Goal: Transaction & Acquisition: Purchase product/service

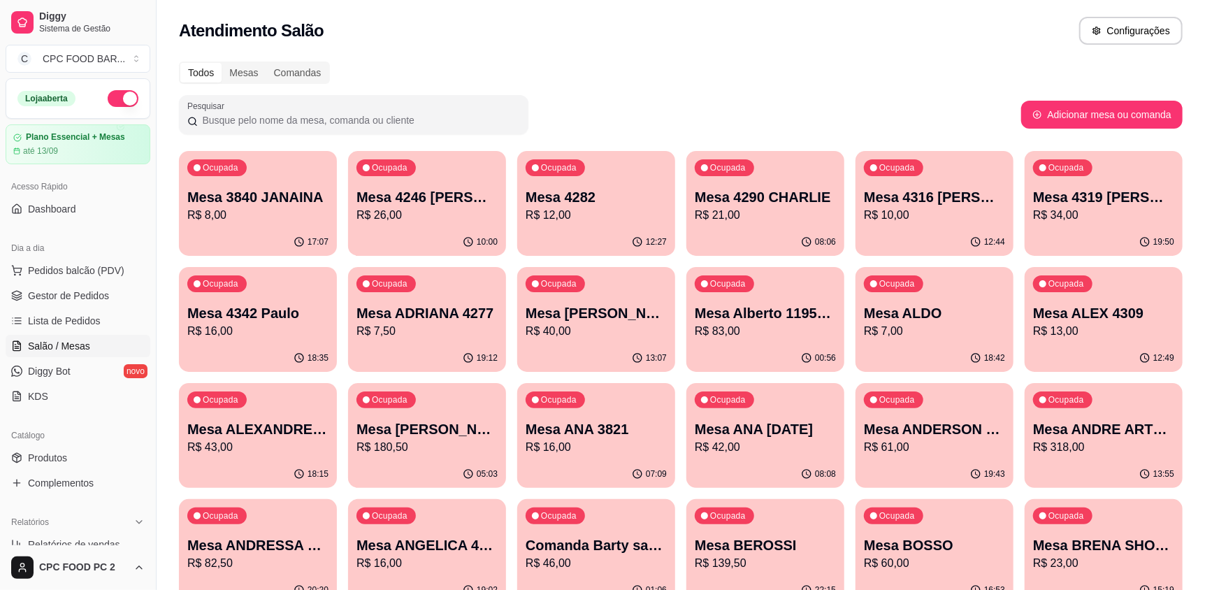
click at [243, 124] on input "Pesquisar" at bounding box center [359, 120] width 322 height 14
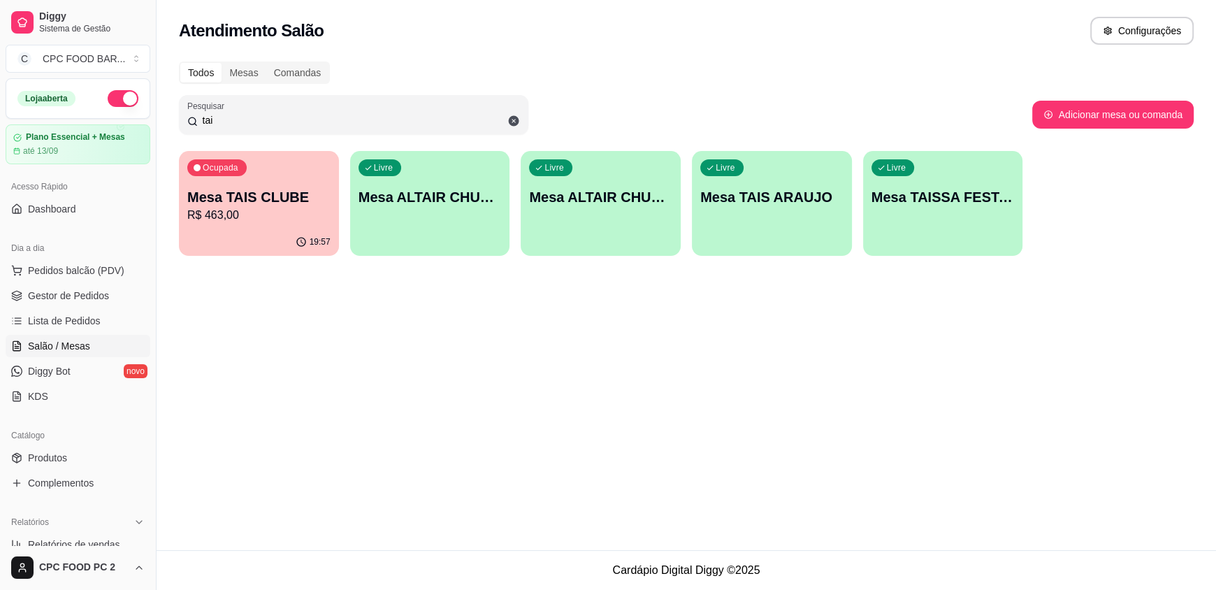
type input "tai"
click at [282, 187] on p "Mesa TAIS CLUBE" at bounding box center [258, 197] width 143 height 20
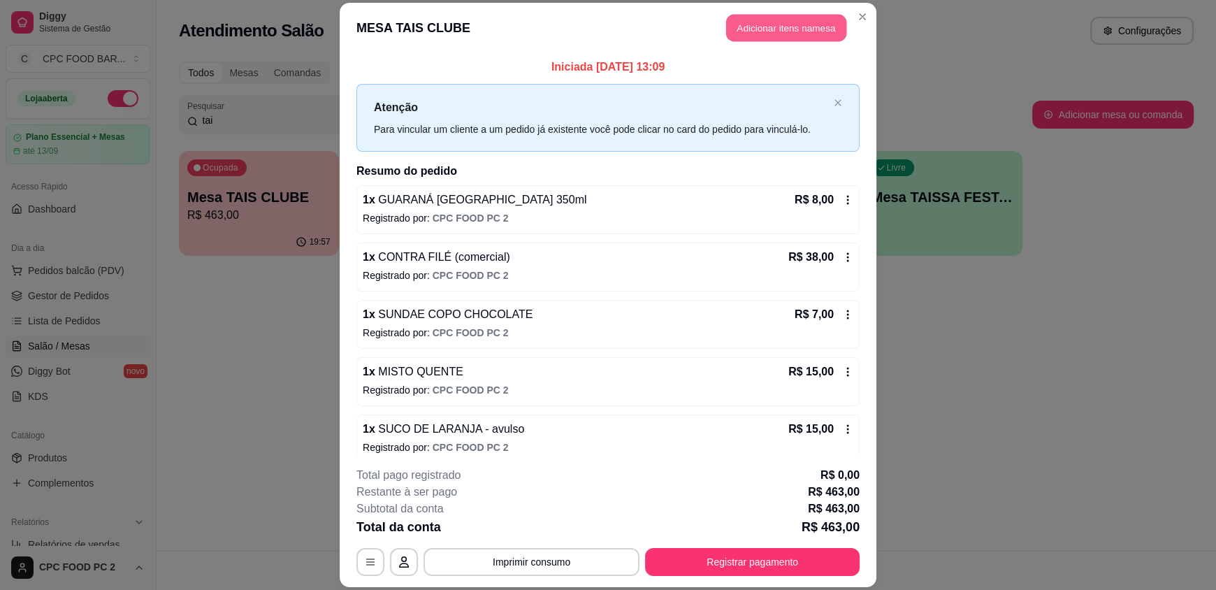
click at [801, 38] on button "Adicionar itens na mesa" at bounding box center [786, 28] width 120 height 27
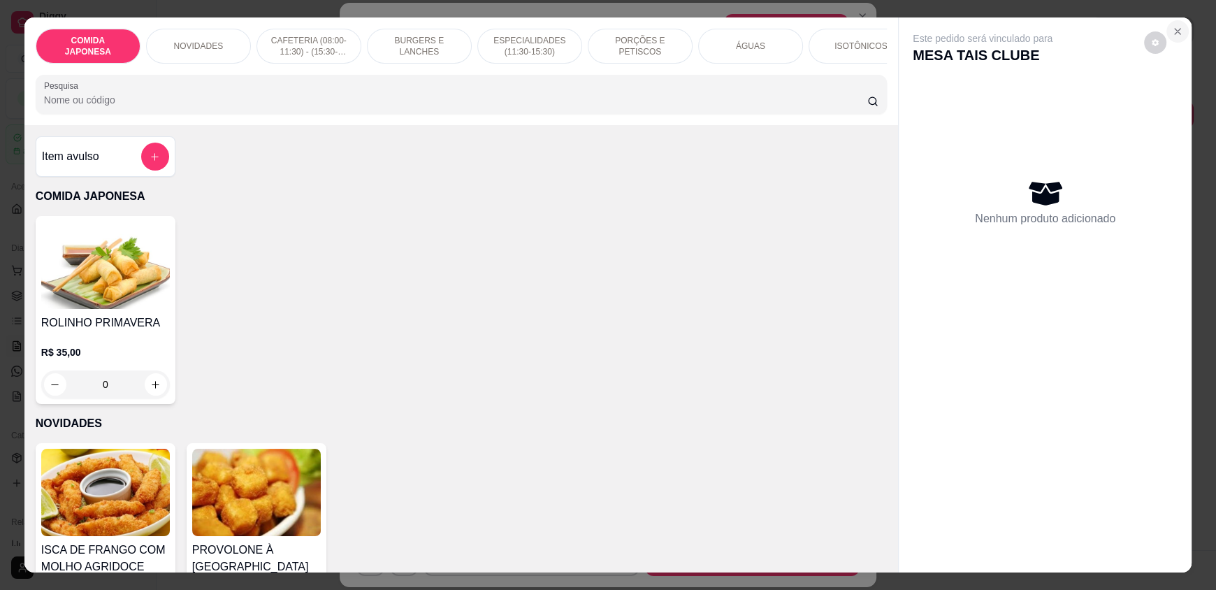
click at [1181, 27] on button "Close" at bounding box center [1178, 31] width 22 height 22
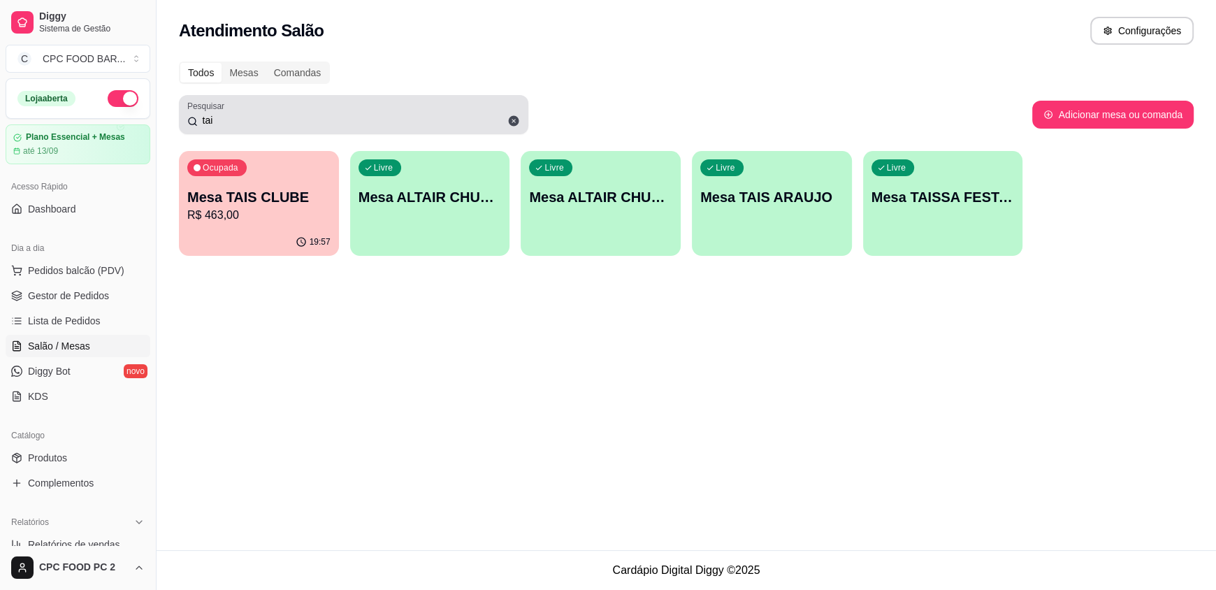
drag, startPoint x: 288, startPoint y: 127, endPoint x: 190, endPoint y: 125, distance: 97.9
click at [190, 125] on div "tai" at bounding box center [353, 115] width 333 height 28
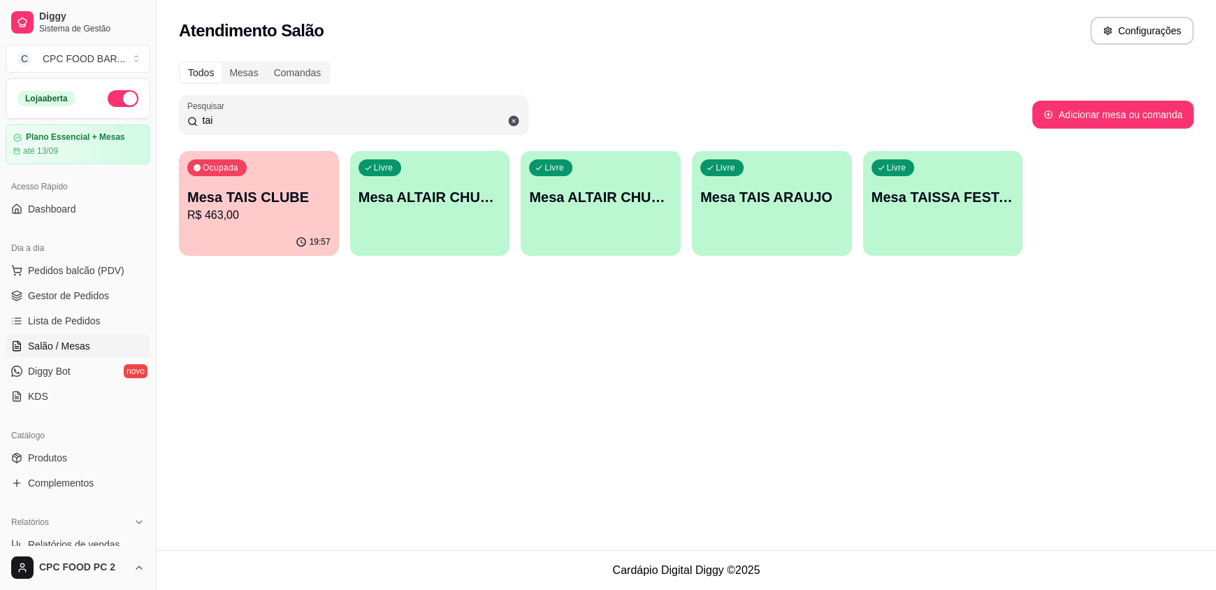
click at [216, 119] on input "tai" at bounding box center [359, 120] width 322 height 14
click at [257, 213] on p "R$ 463,00" at bounding box center [258, 215] width 139 height 16
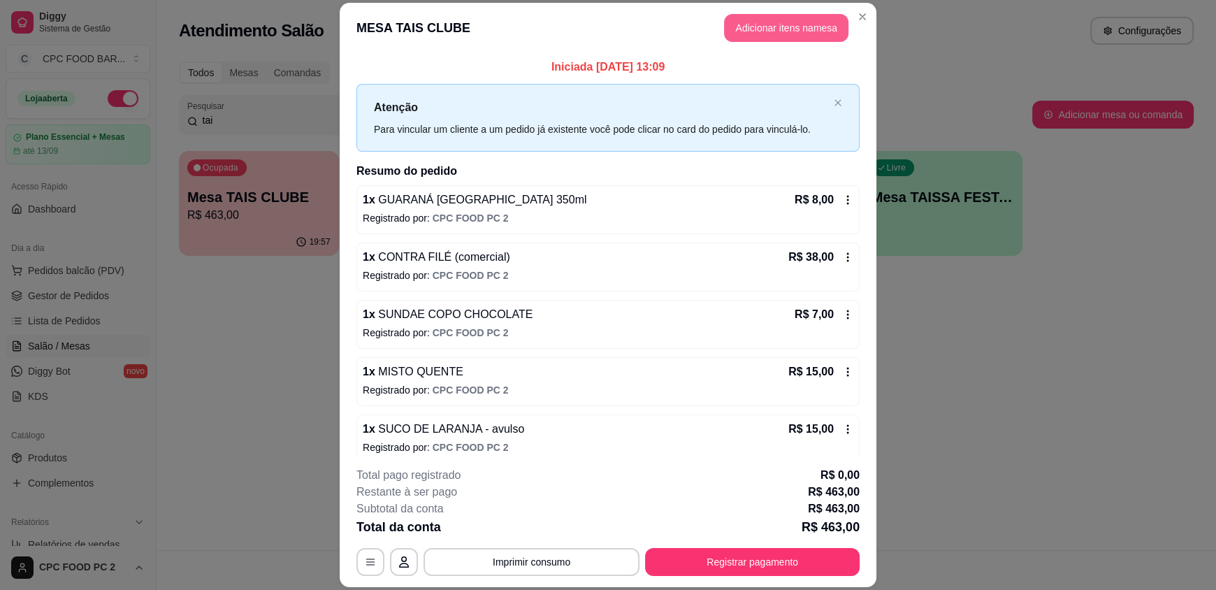
click at [793, 33] on button "Adicionar itens na mesa" at bounding box center [786, 28] width 124 height 28
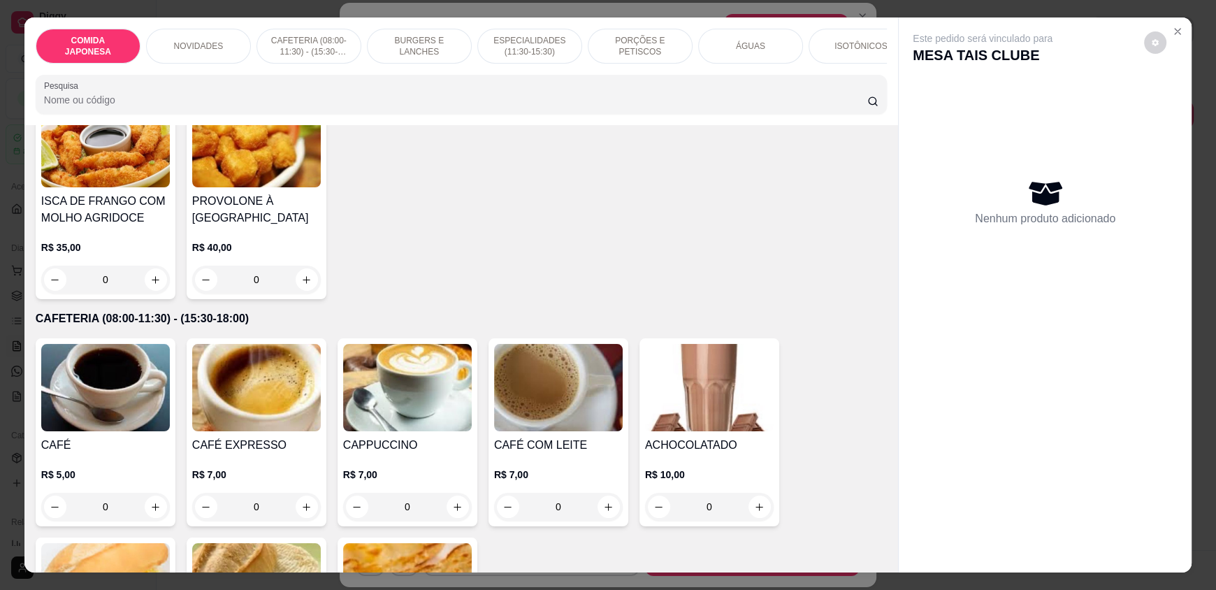
scroll to position [629, 0]
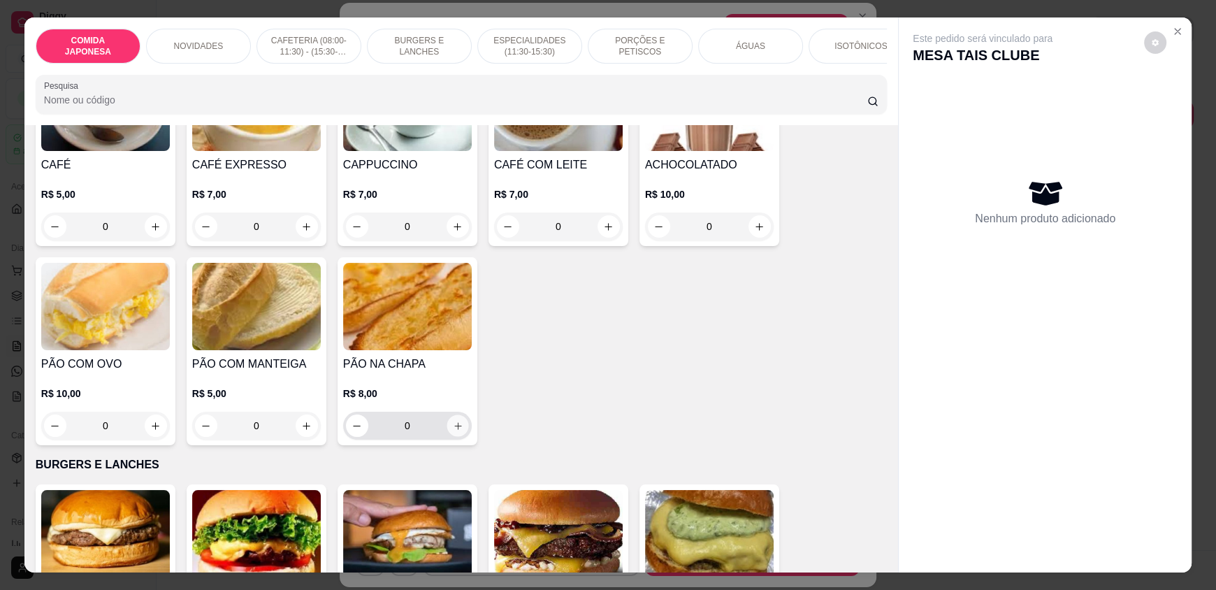
click at [453, 431] on icon "increase-product-quantity" at bounding box center [458, 426] width 10 height 10
type input "1"
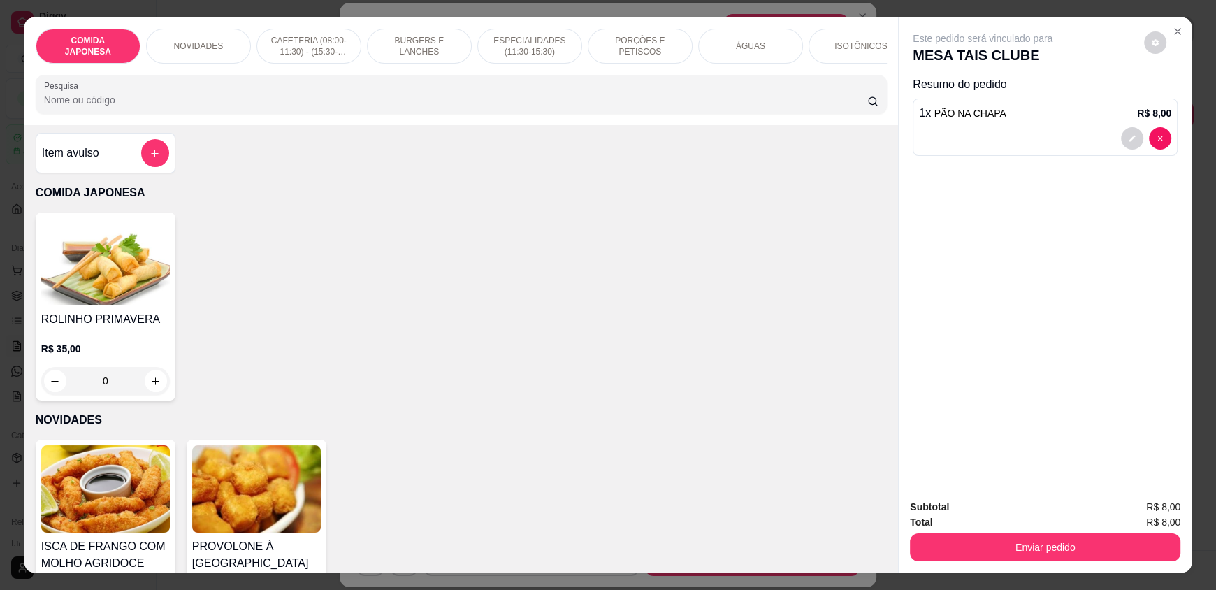
scroll to position [0, 0]
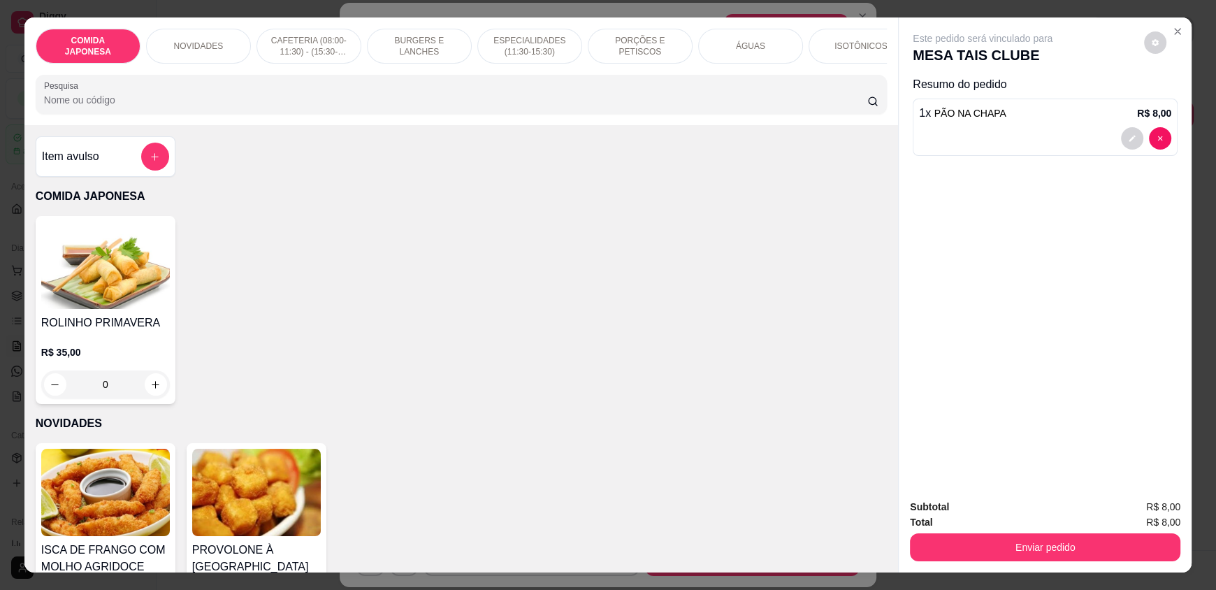
click at [287, 107] on input "Pesquisa" at bounding box center [456, 100] width 824 height 14
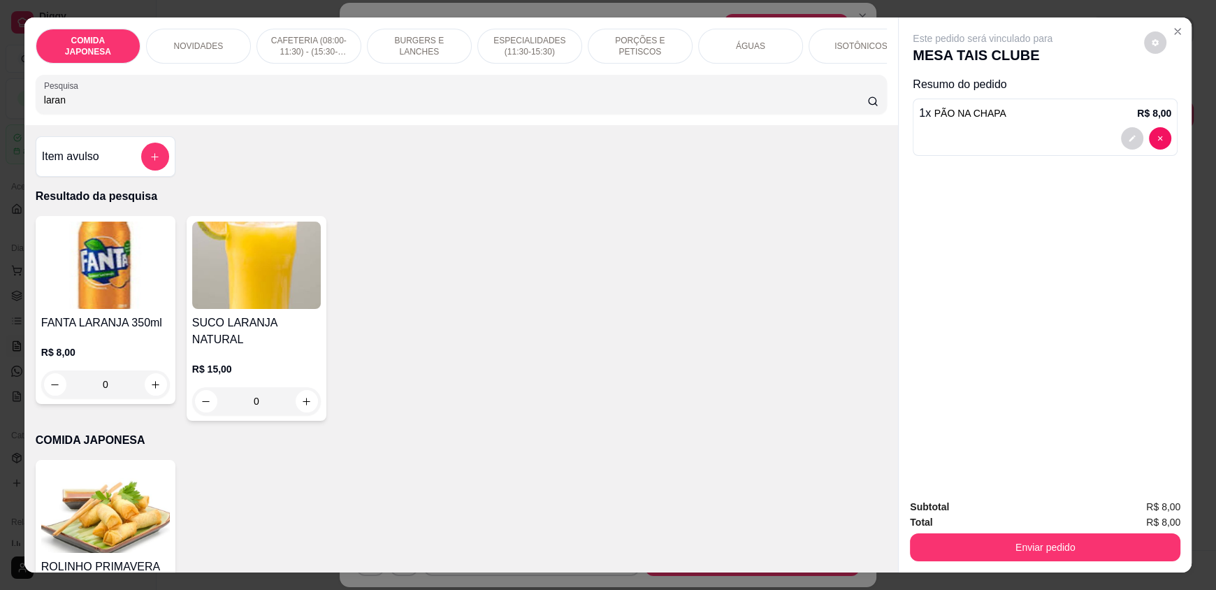
type input "laran"
click at [308, 395] on button "increase-product-quantity" at bounding box center [307, 402] width 22 height 22
type input "1"
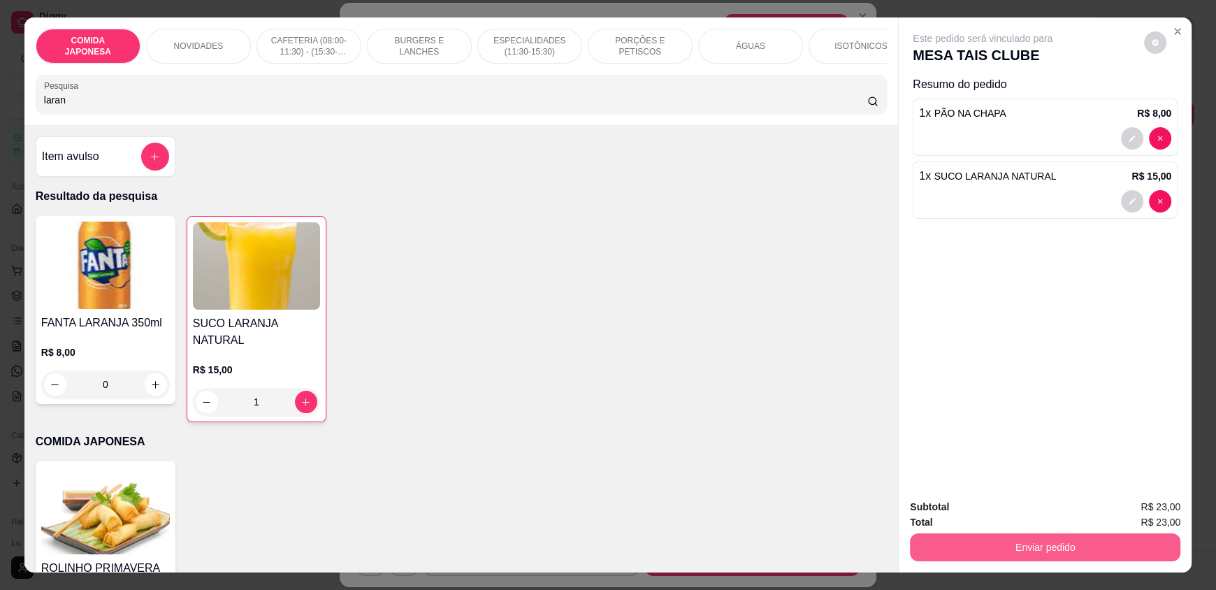
click at [970, 547] on button "Enviar pedido" at bounding box center [1045, 547] width 271 height 28
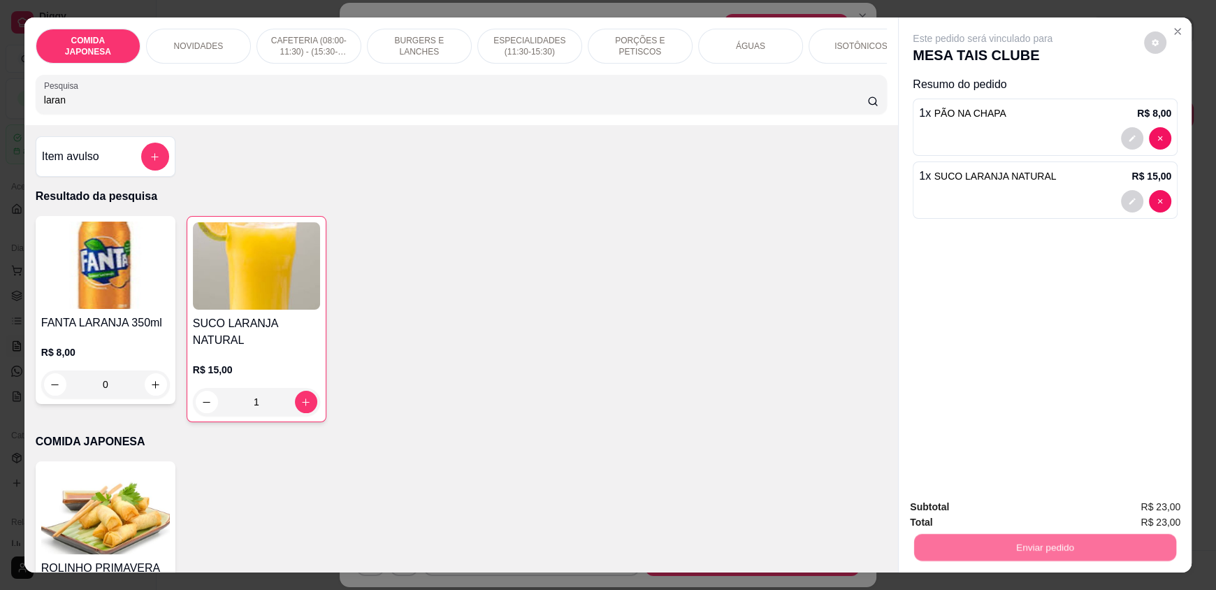
click at [979, 514] on button "Não registrar e enviar pedido" at bounding box center [998, 513] width 141 height 26
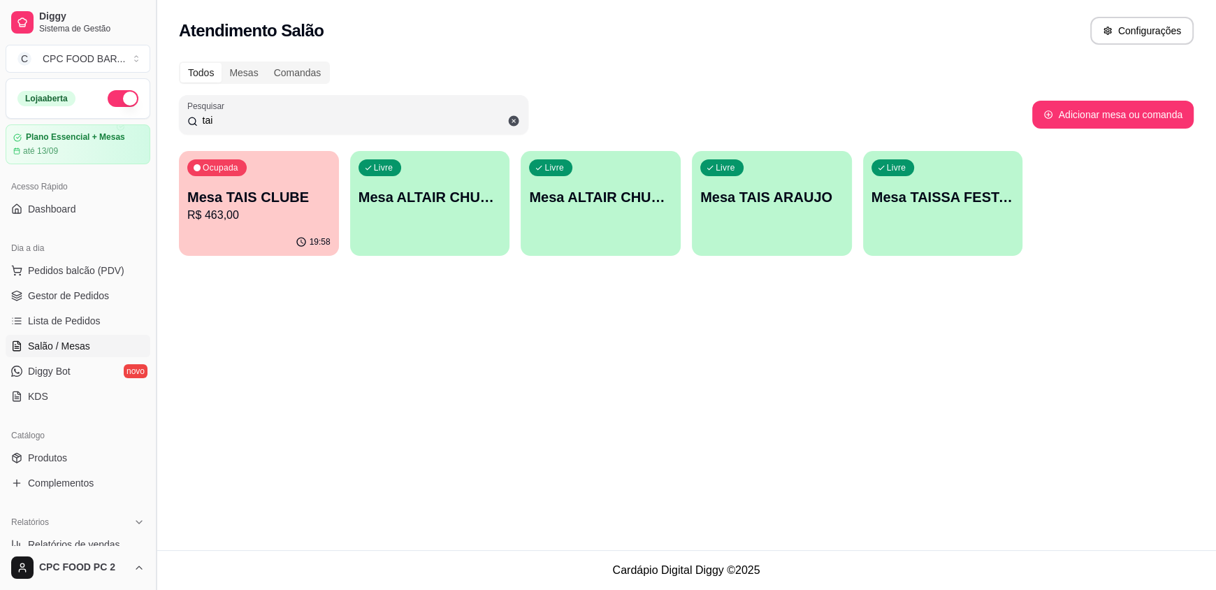
drag, startPoint x: 161, startPoint y: 113, endPoint x: 154, endPoint y: 113, distance: 7.7
click at [154, 113] on div "Diggy Sistema de Gestão C CPC FOOD BAR ... Loja aberta Plano Essencial + Mesas …" at bounding box center [608, 295] width 1216 height 590
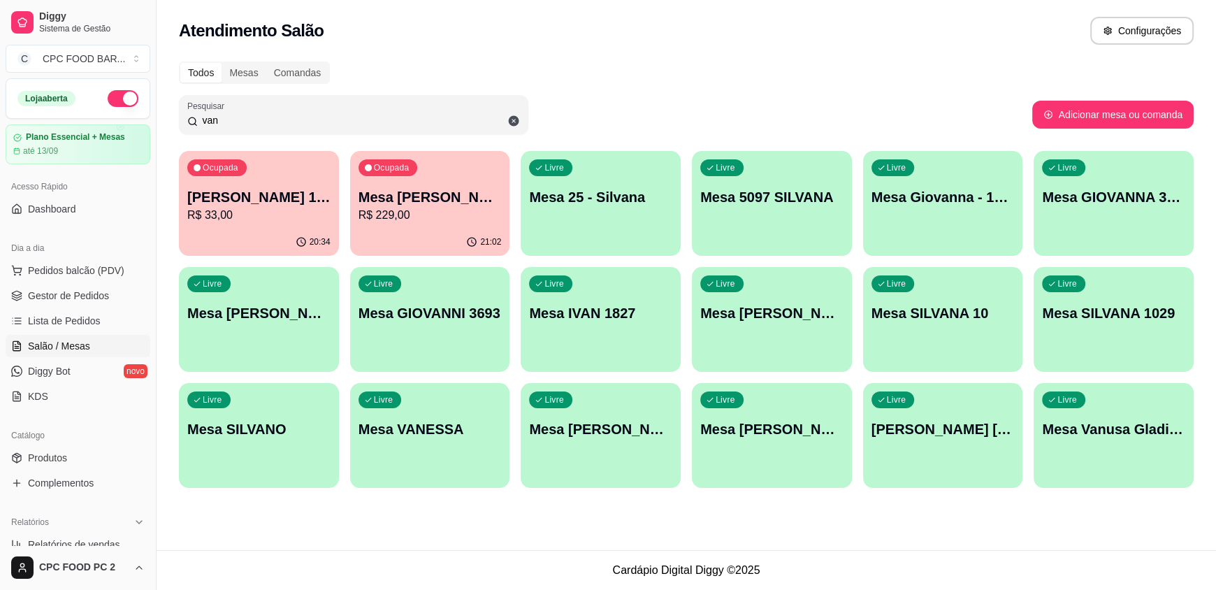
type input "van"
click at [462, 218] on p "R$ 229,00" at bounding box center [430, 215] width 139 height 16
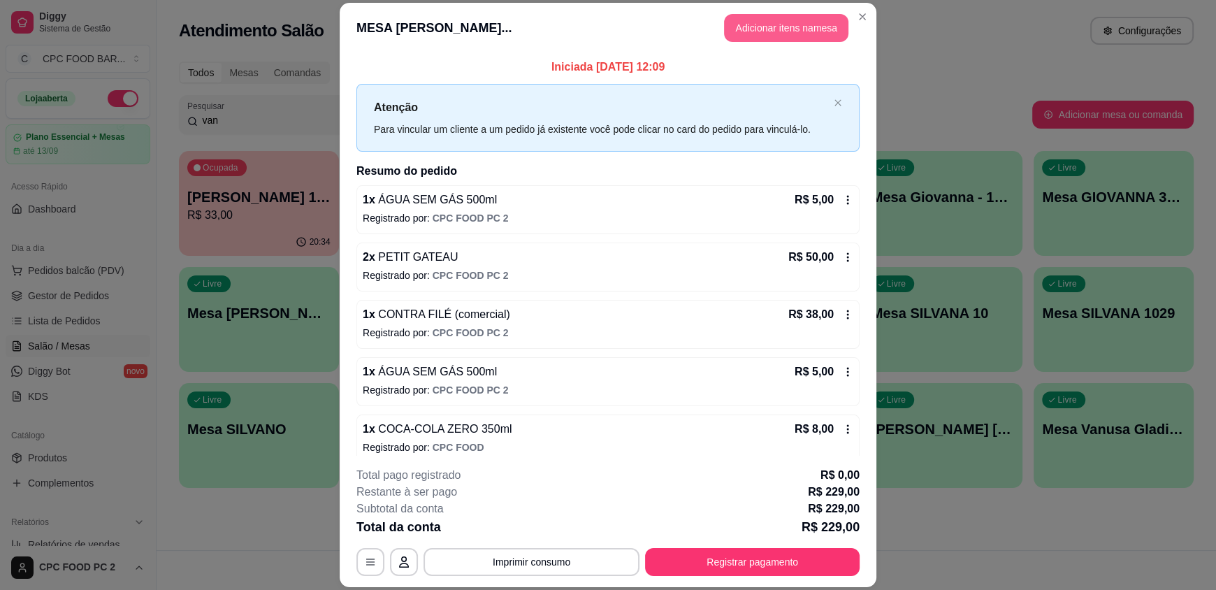
click at [756, 27] on button "Adicionar itens na mesa" at bounding box center [786, 28] width 124 height 28
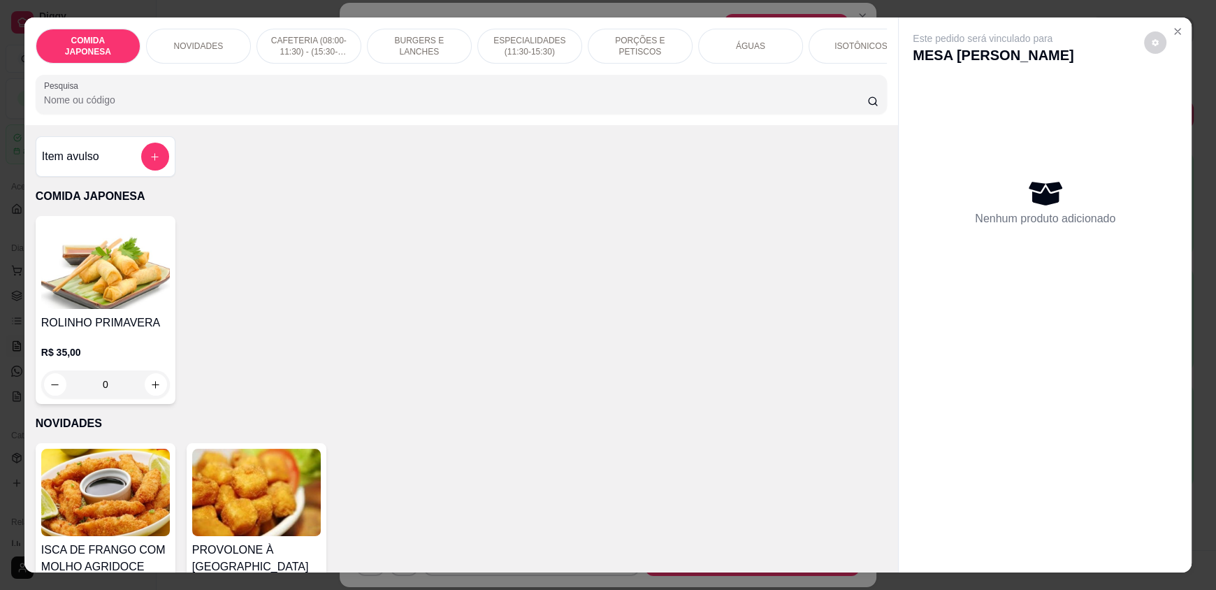
click at [486, 107] on input "Pesquisa" at bounding box center [456, 100] width 824 height 14
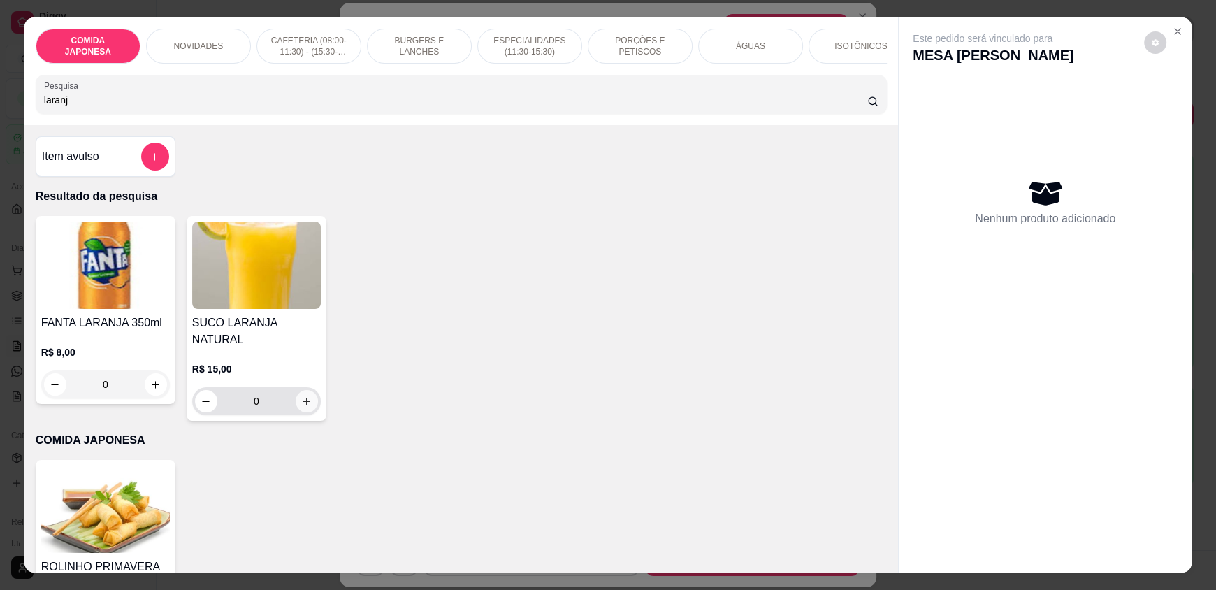
type input "laranj"
click at [296, 392] on button "increase-product-quantity" at bounding box center [307, 401] width 22 height 22
type input "1"
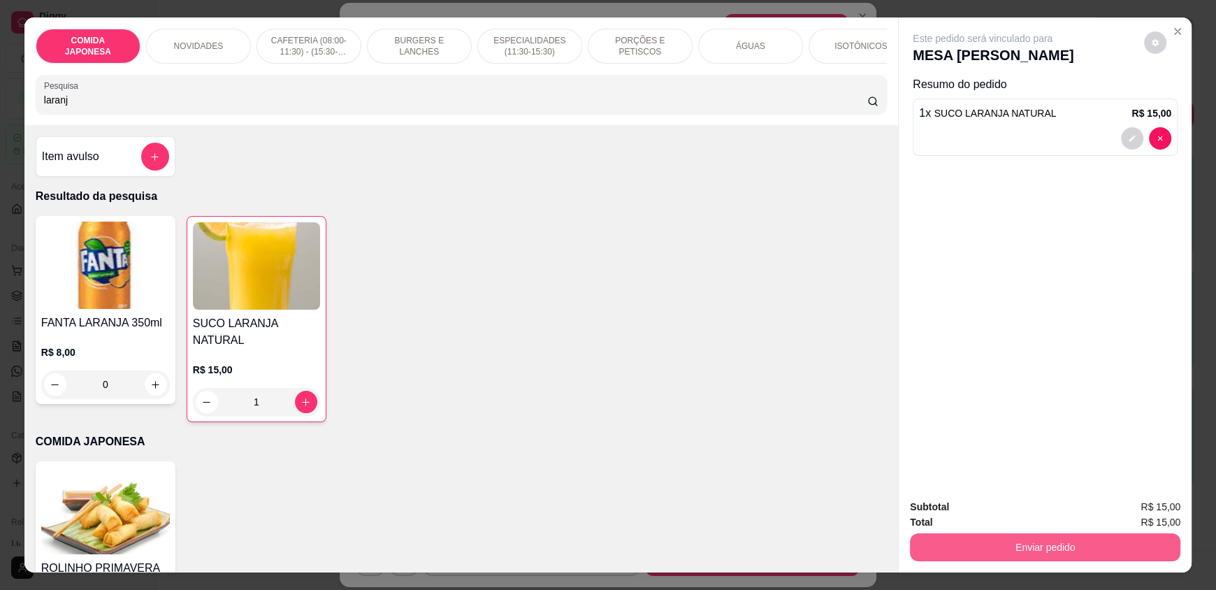
click at [992, 546] on button "Enviar pedido" at bounding box center [1045, 547] width 271 height 28
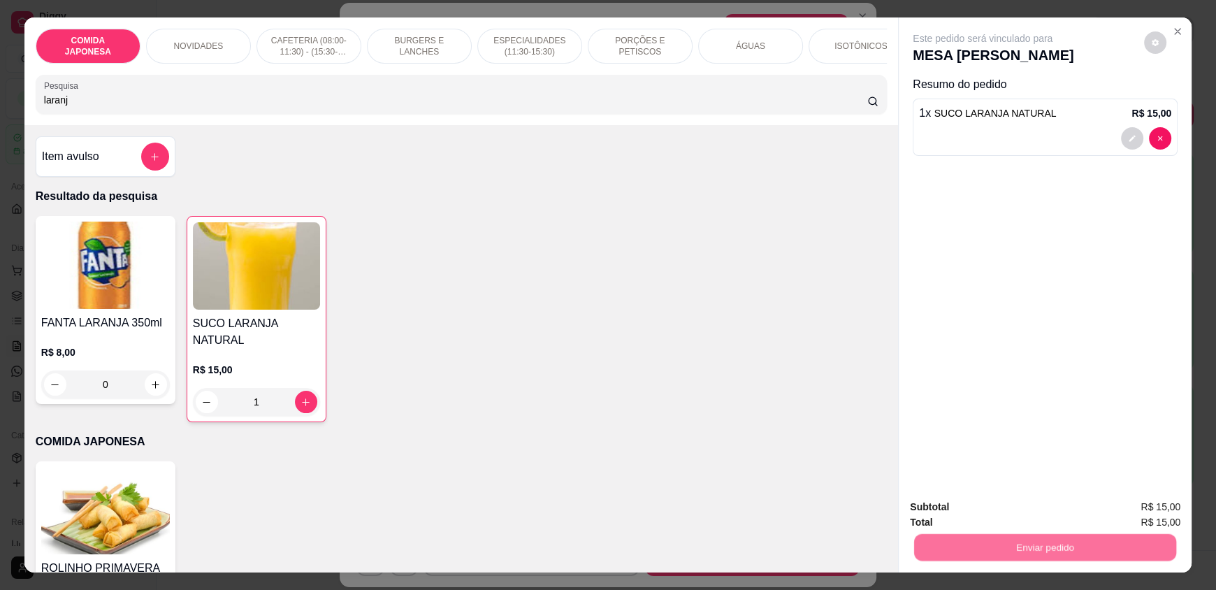
click at [988, 516] on button "Não registrar e enviar pedido" at bounding box center [998, 513] width 145 height 27
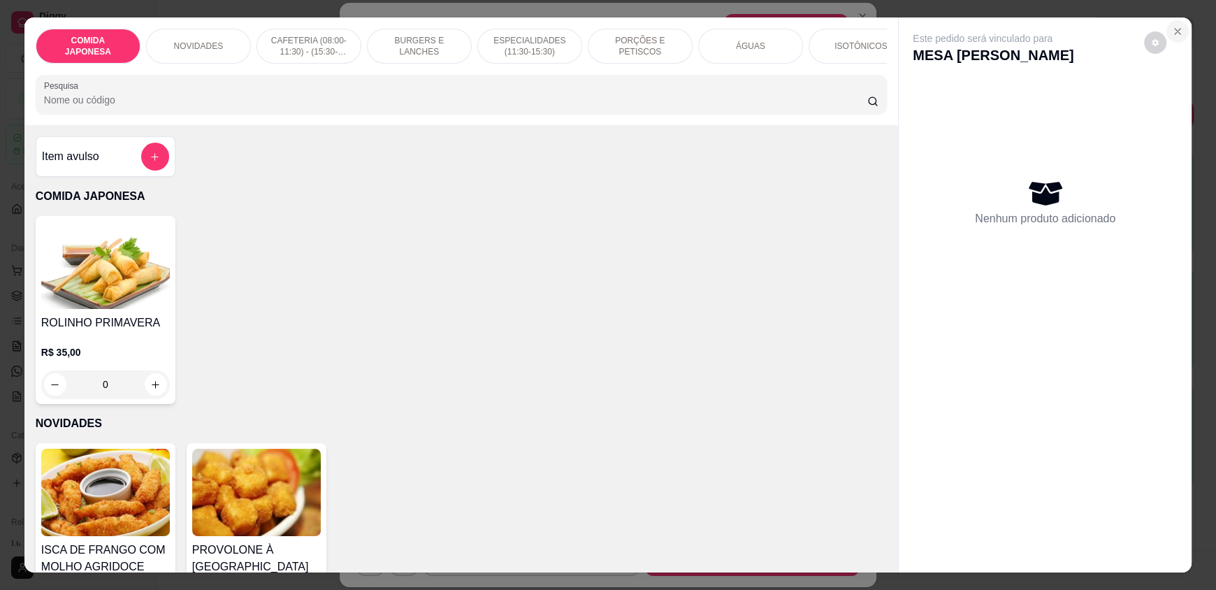
click at [1181, 33] on button "Close" at bounding box center [1178, 31] width 22 height 22
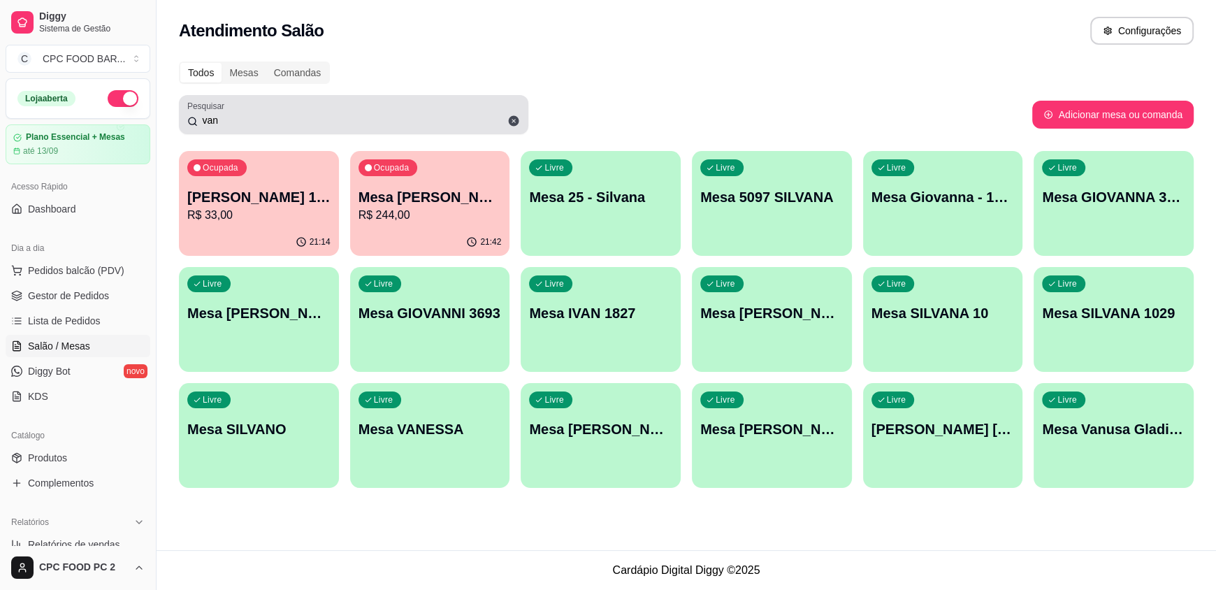
click at [223, 124] on input "van" at bounding box center [359, 120] width 322 height 14
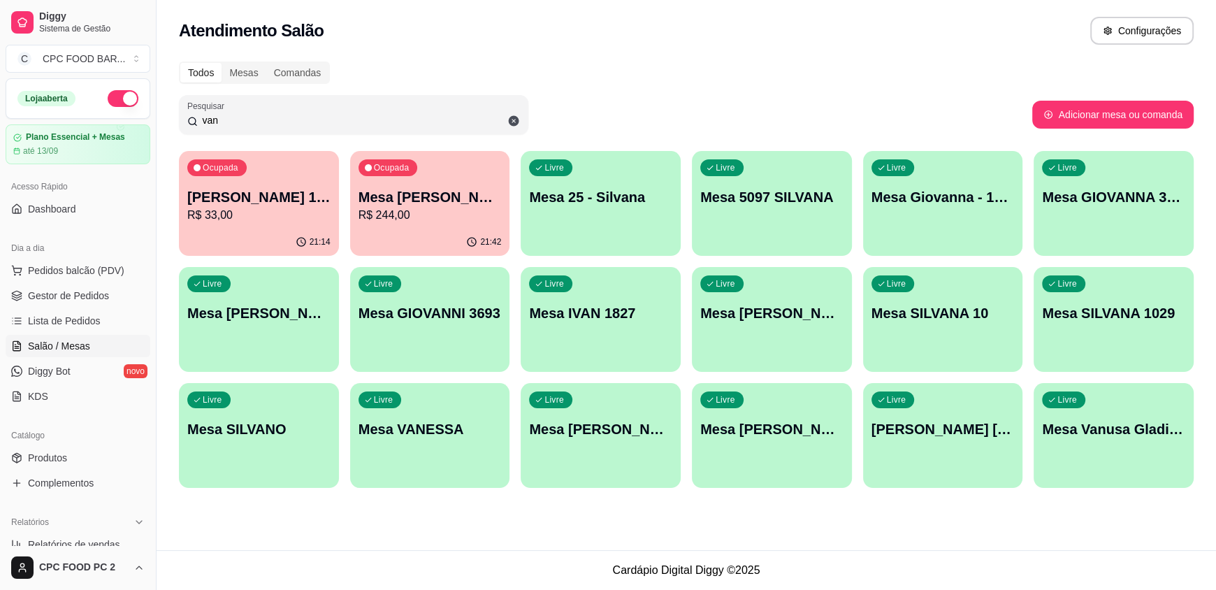
click at [396, 170] on p "Ocupada" at bounding box center [392, 167] width 36 height 11
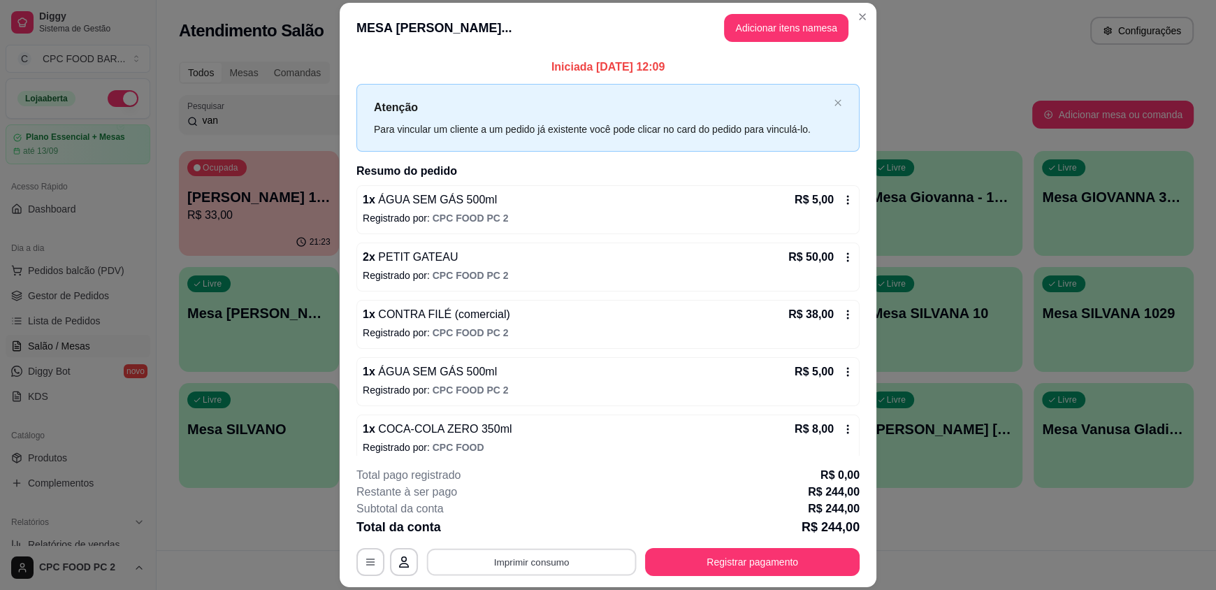
click at [559, 561] on button "Imprimir consumo" at bounding box center [532, 561] width 210 height 27
click at [556, 530] on button "IMPRESSORA" at bounding box center [530, 530] width 101 height 22
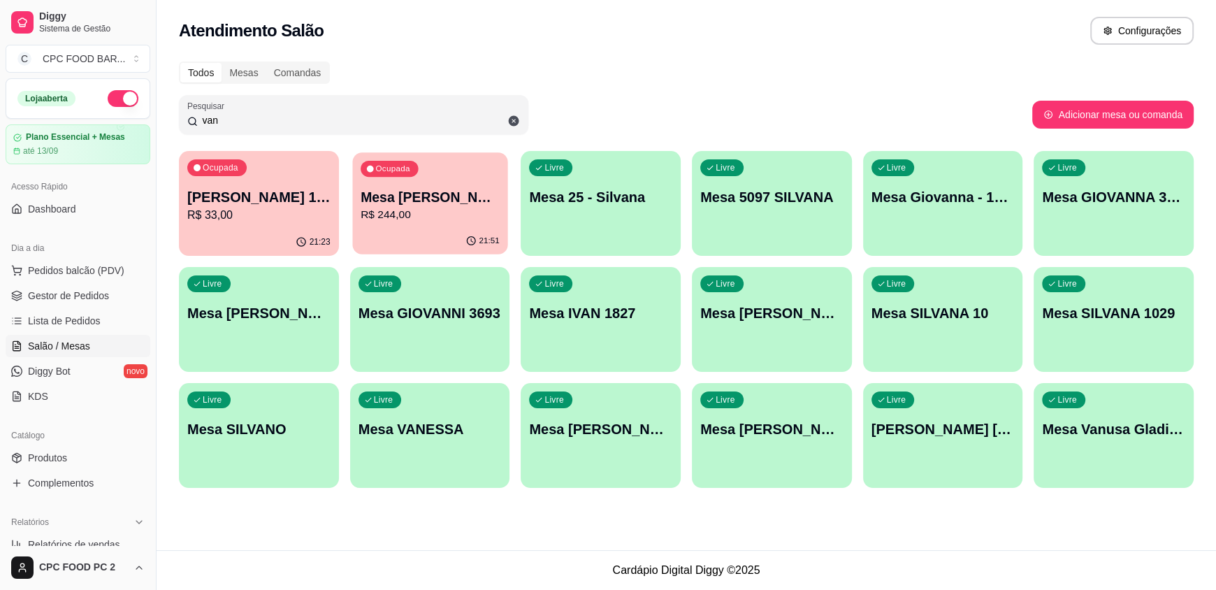
click at [410, 234] on div "21:51" at bounding box center [429, 241] width 155 height 27
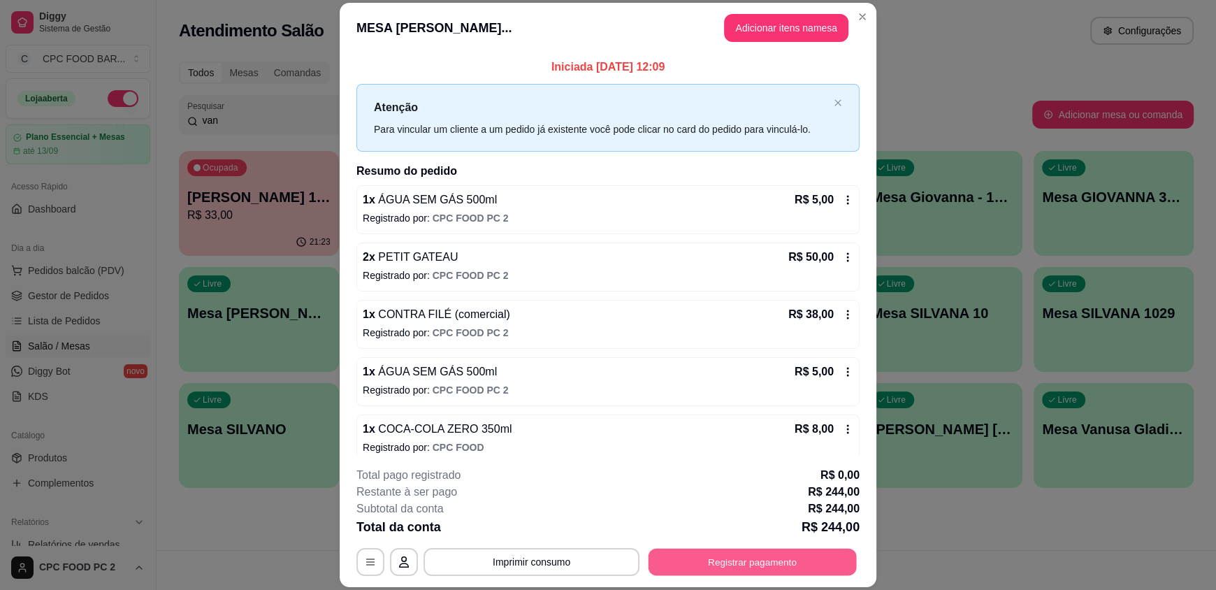
click at [721, 567] on button "Registrar pagamento" at bounding box center [753, 561] width 208 height 27
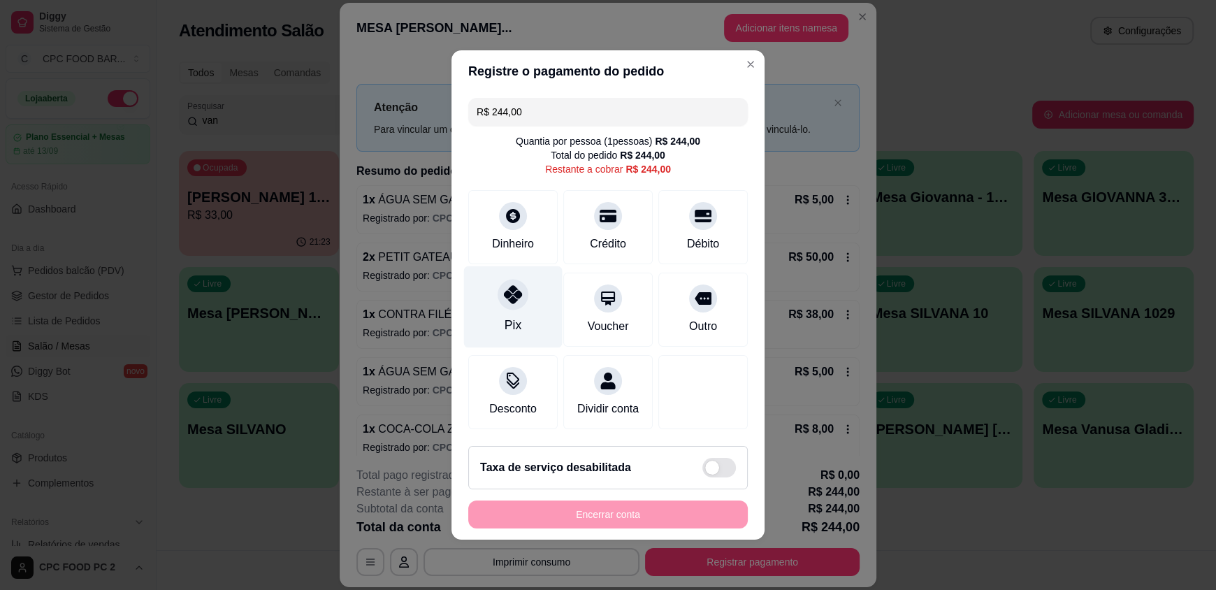
click at [508, 301] on div at bounding box center [513, 294] width 31 height 31
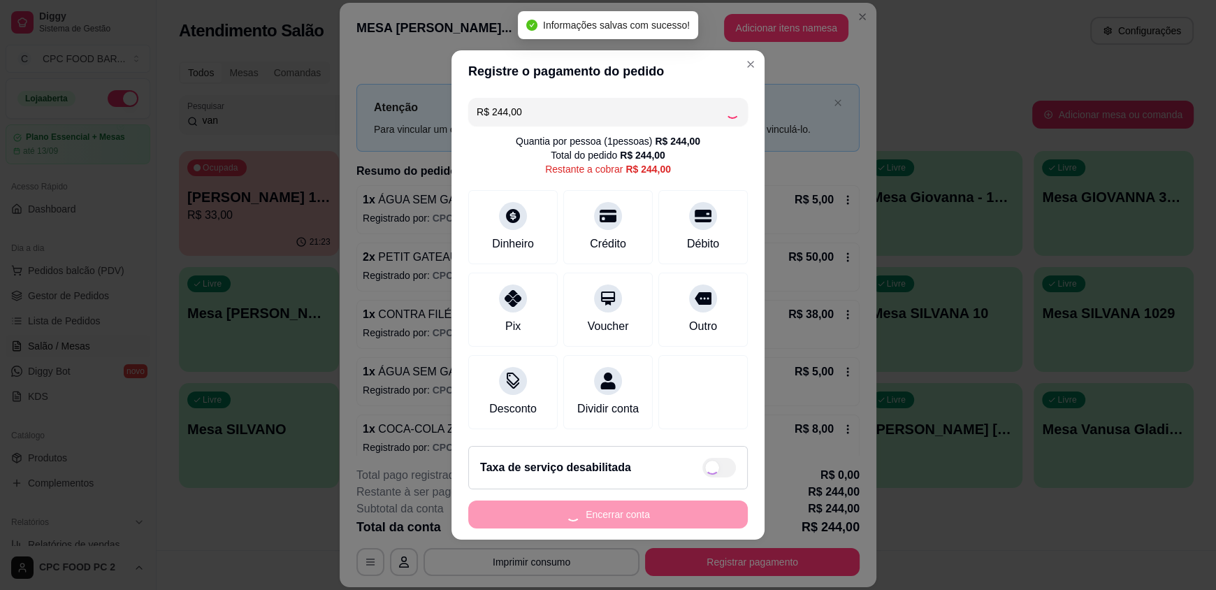
type input "R$ 0,00"
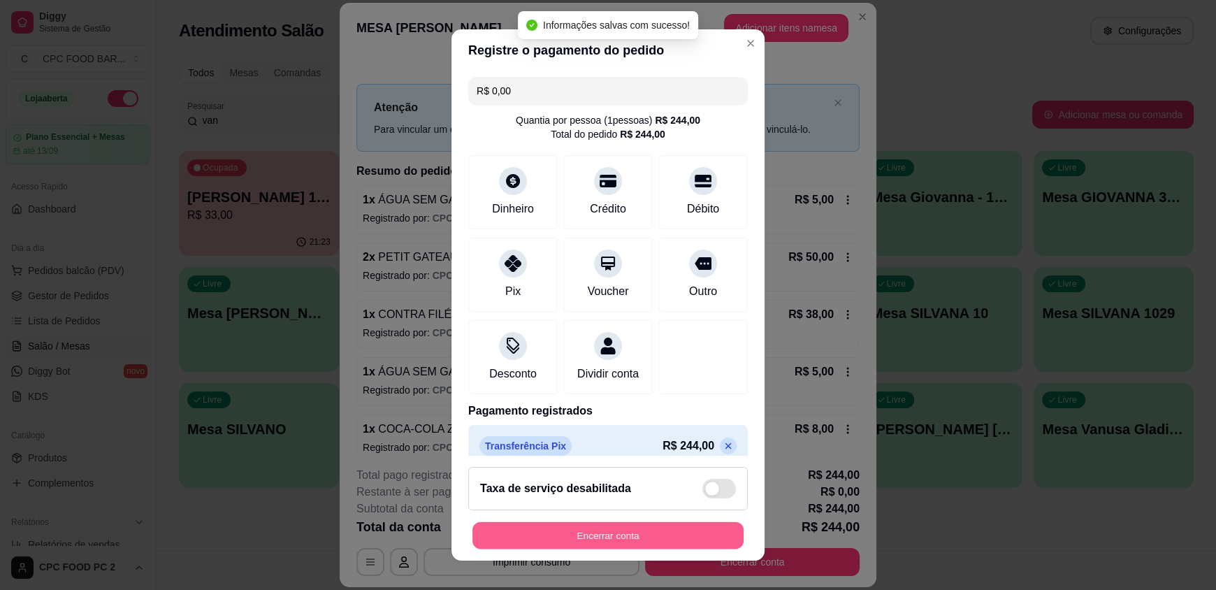
click at [587, 536] on button "Encerrar conta" at bounding box center [608, 535] width 271 height 27
